Goal: Information Seeking & Learning: Learn about a topic

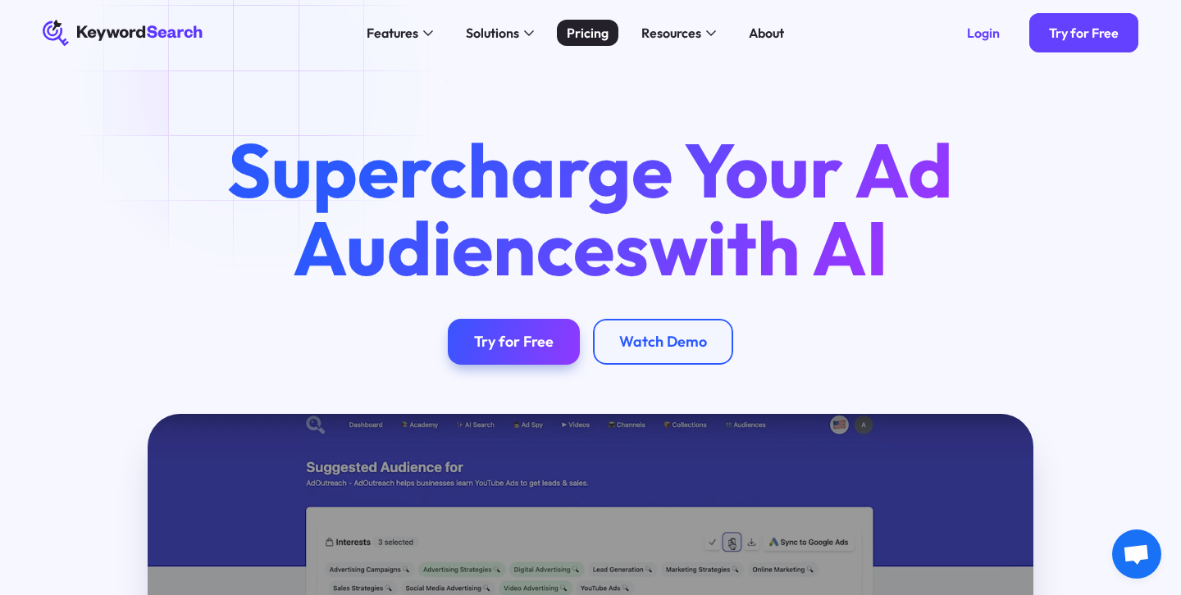
click at [597, 35] on div "Pricing" at bounding box center [588, 33] width 42 height 20
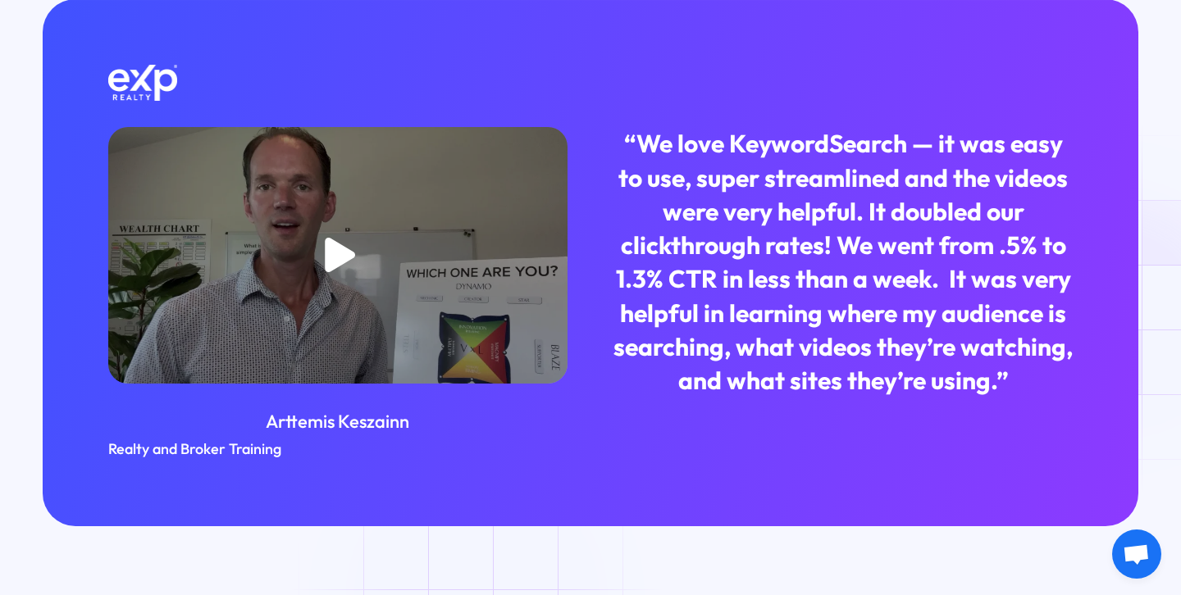
scroll to position [1799, 0]
